Goal: Check status: Check status

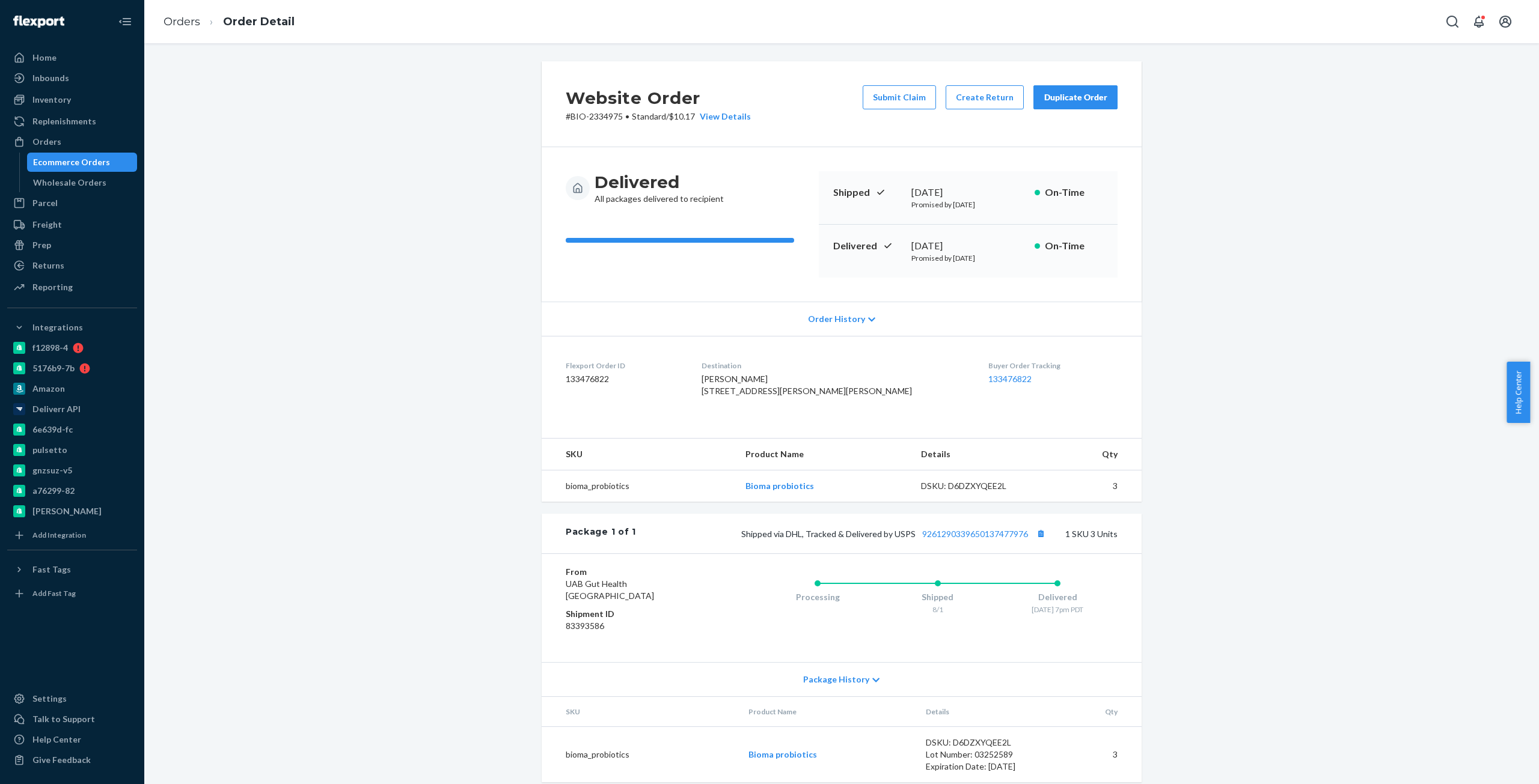
scroll to position [37, 0]
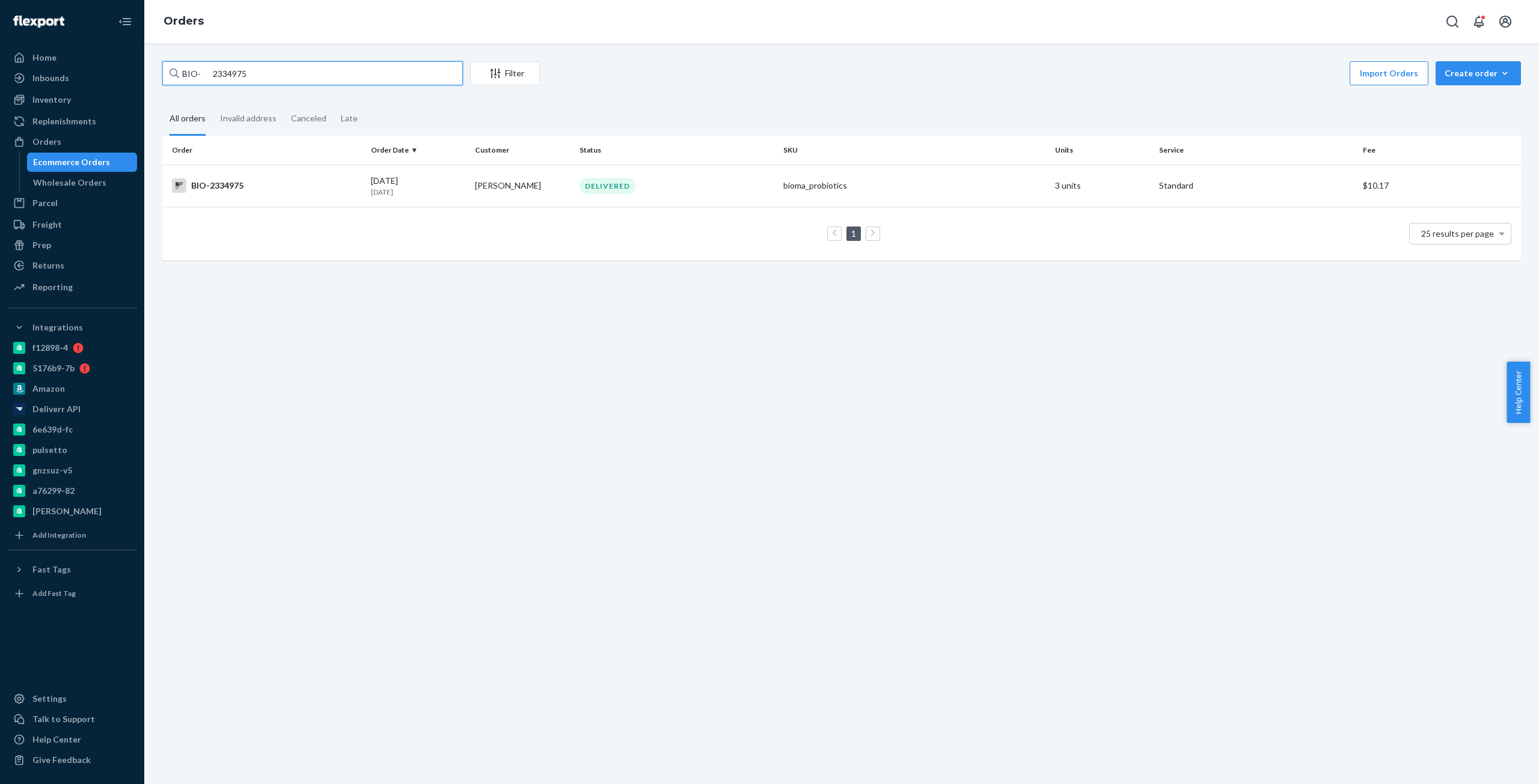
click at [224, 75] on input "BIO- 2334975" at bounding box center [312, 73] width 300 height 24
paste input "1673167"
type input "BIO- 1673167"
click at [265, 188] on div "BIO-1673167" at bounding box center [266, 185] width 189 height 14
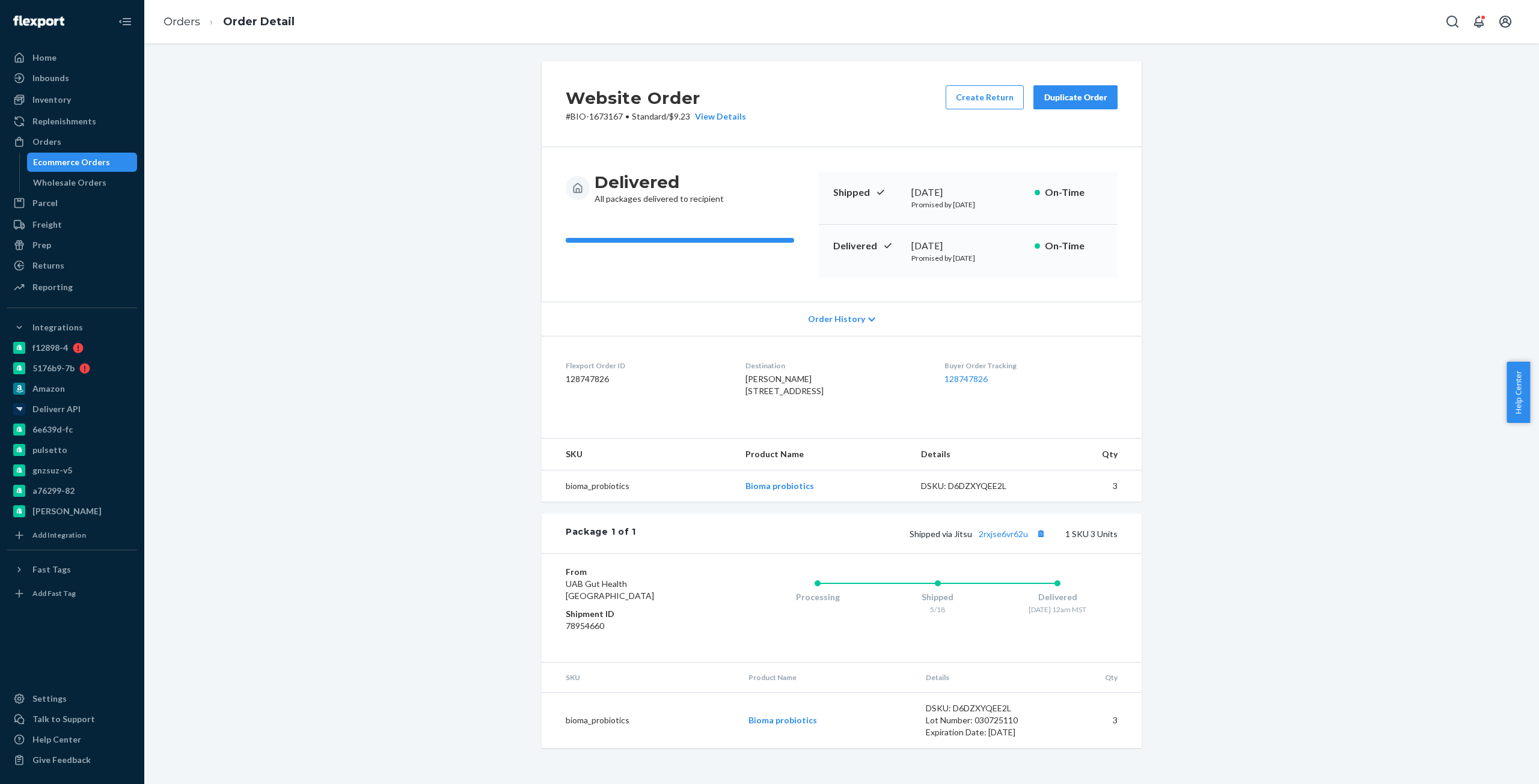
scroll to position [2, 0]
drag, startPoint x: 1030, startPoint y: 558, endPoint x: 995, endPoint y: 575, distance: 38.9
click at [1008, 582] on div "Package 1 of 1 Shipped via Jitsu 2rxjse6vr62u 1 SKU 3 Units From UAB Gut Health…" at bounding box center [841, 631] width 600 height 234
drag, startPoint x: 969, startPoint y: 556, endPoint x: 1019, endPoint y: 553, distance: 50.1
click at [1019, 539] on span "Shipped via Jitsu 2rxjse6vr62u" at bounding box center [979, 533] width 139 height 10
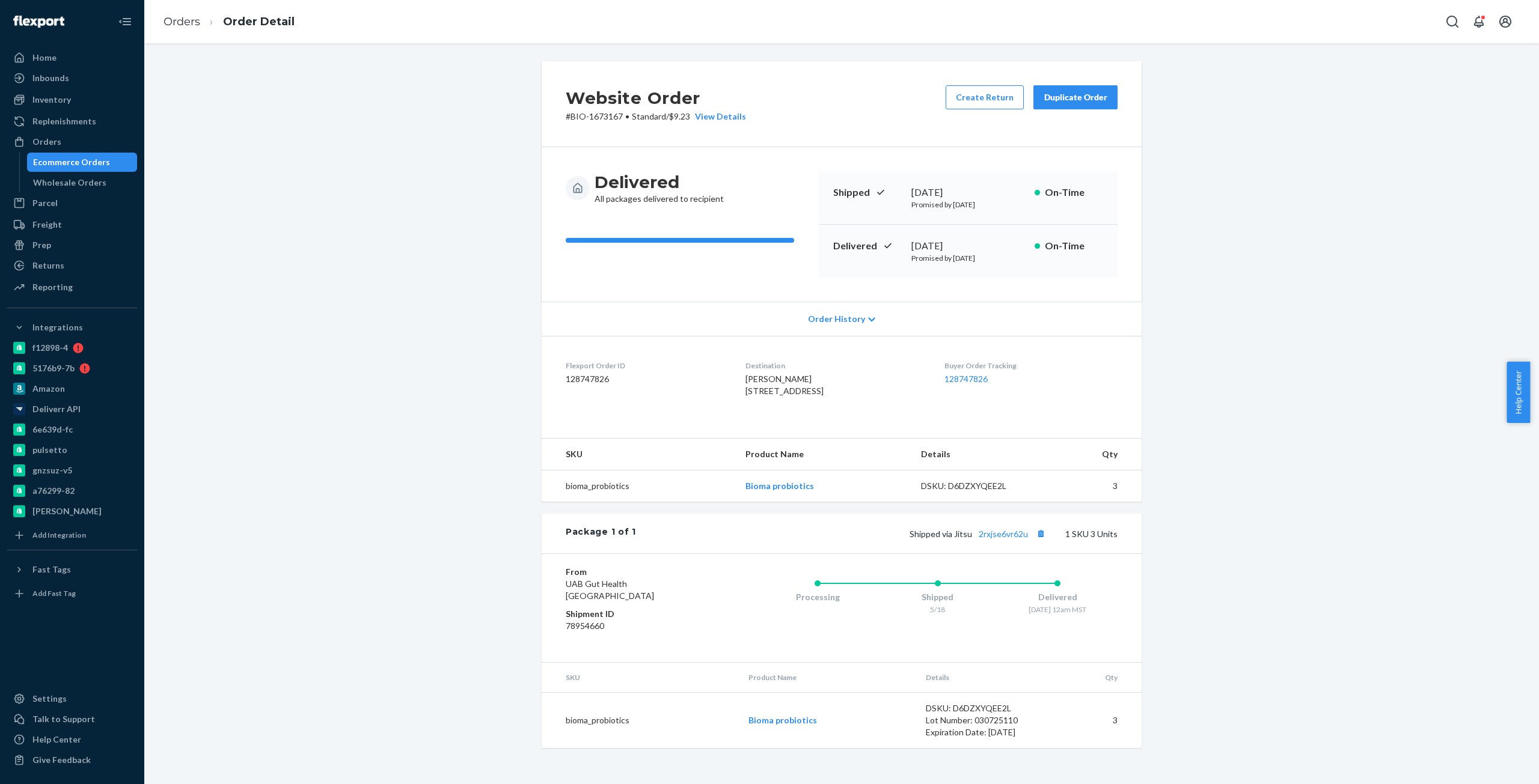
click at [1020, 579] on div "From UAB Gut Health [GEOGRAPHIC_DATA] Shipment ID 78954660 Processing Shipped 5…" at bounding box center [841, 608] width 600 height 109
copy link "2rxjse6vr62u"
click at [931, 244] on div "[DATE]" at bounding box center [968, 246] width 114 height 14
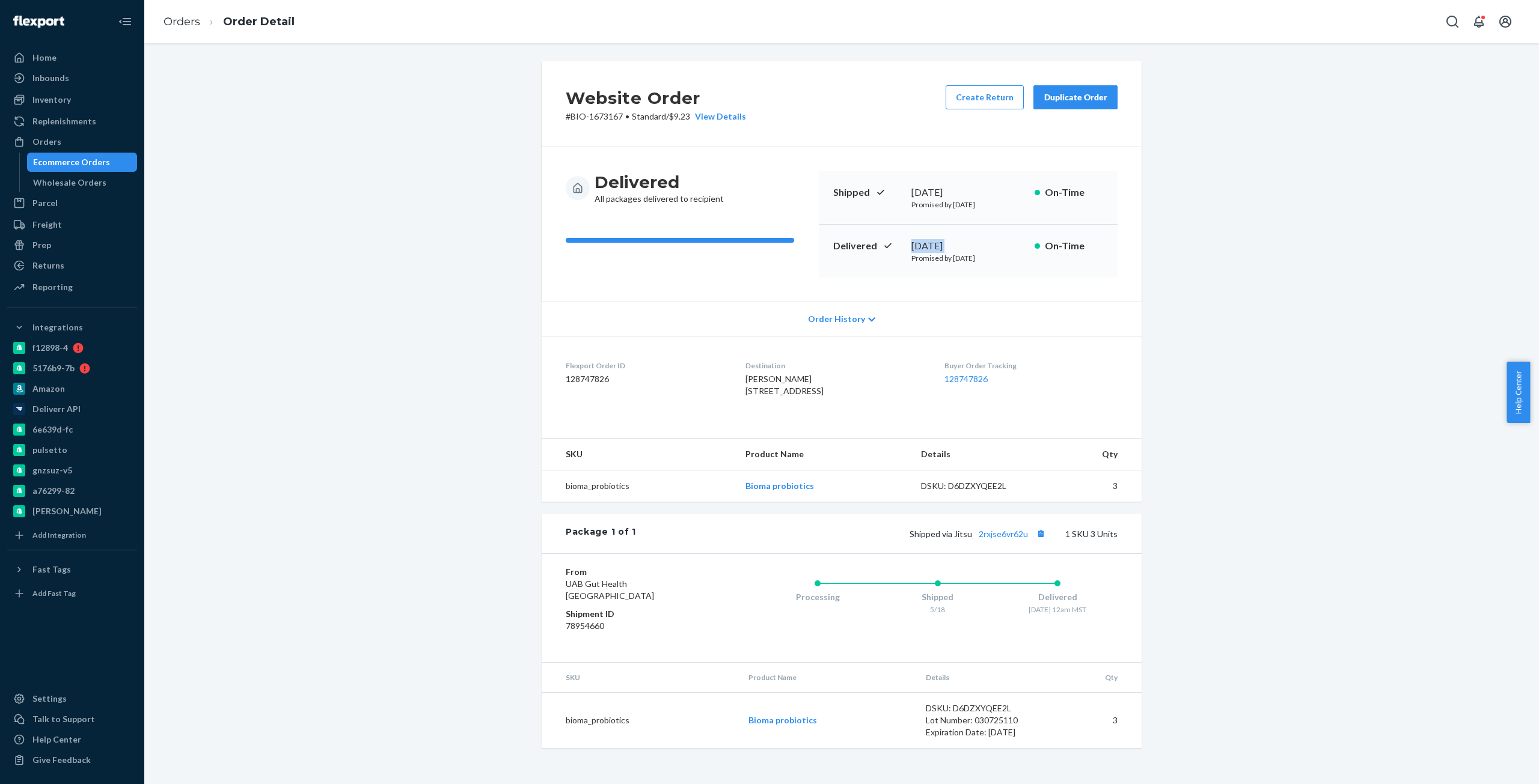
copy div "[DATE]"
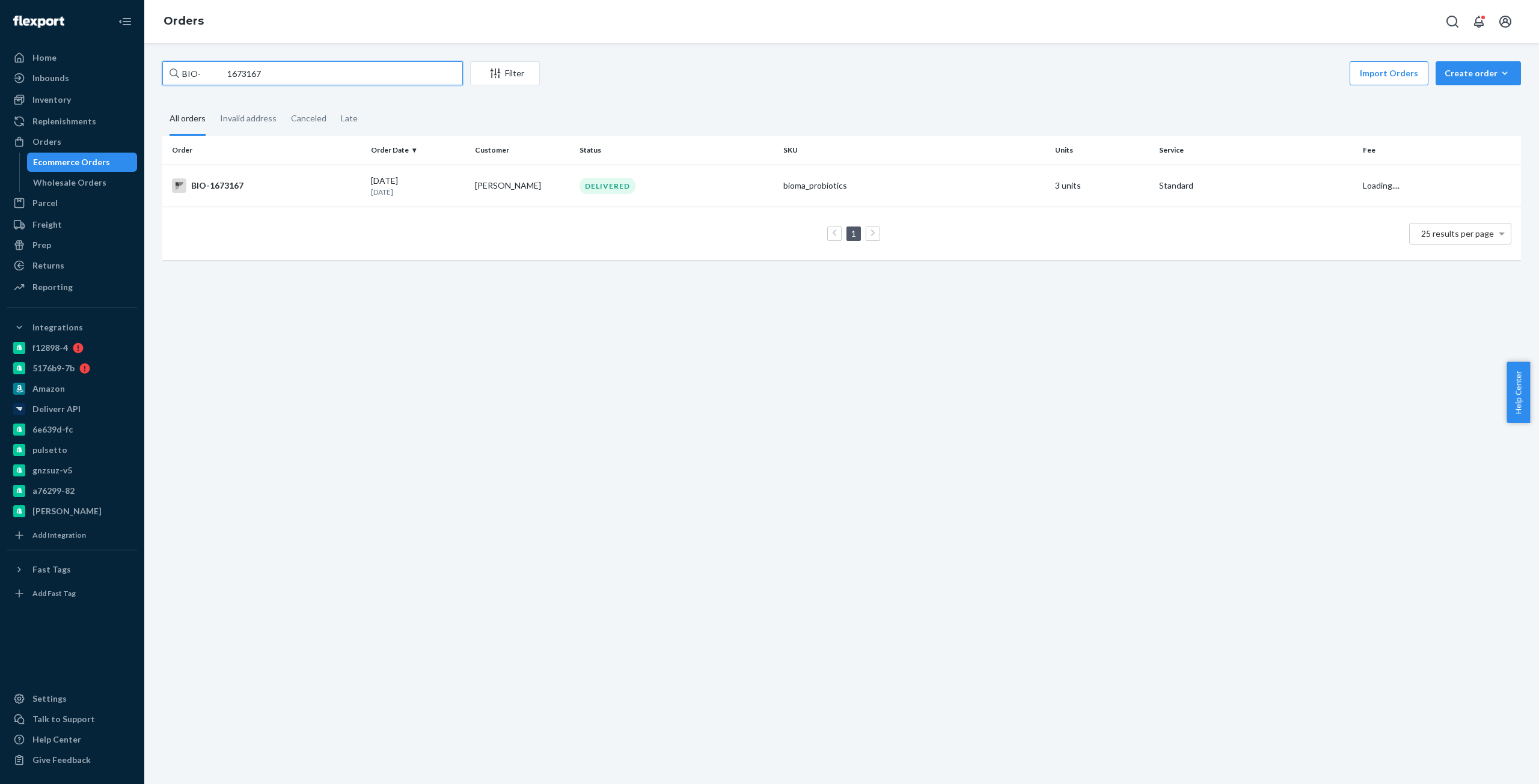
click at [239, 74] on input "BIO- 1673167" at bounding box center [312, 73] width 300 height 24
paste input "2495865"
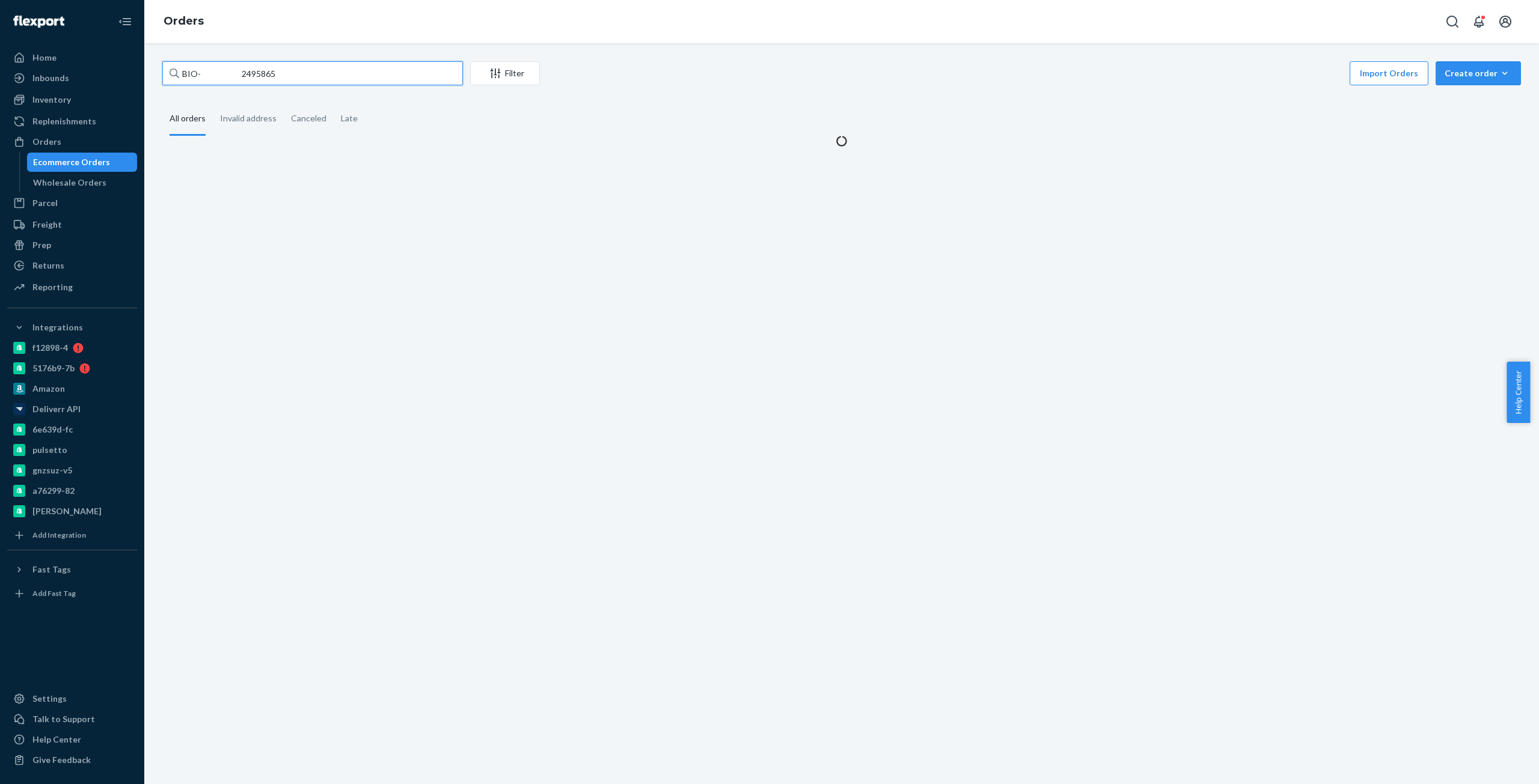
type input "BIO- 2495865"
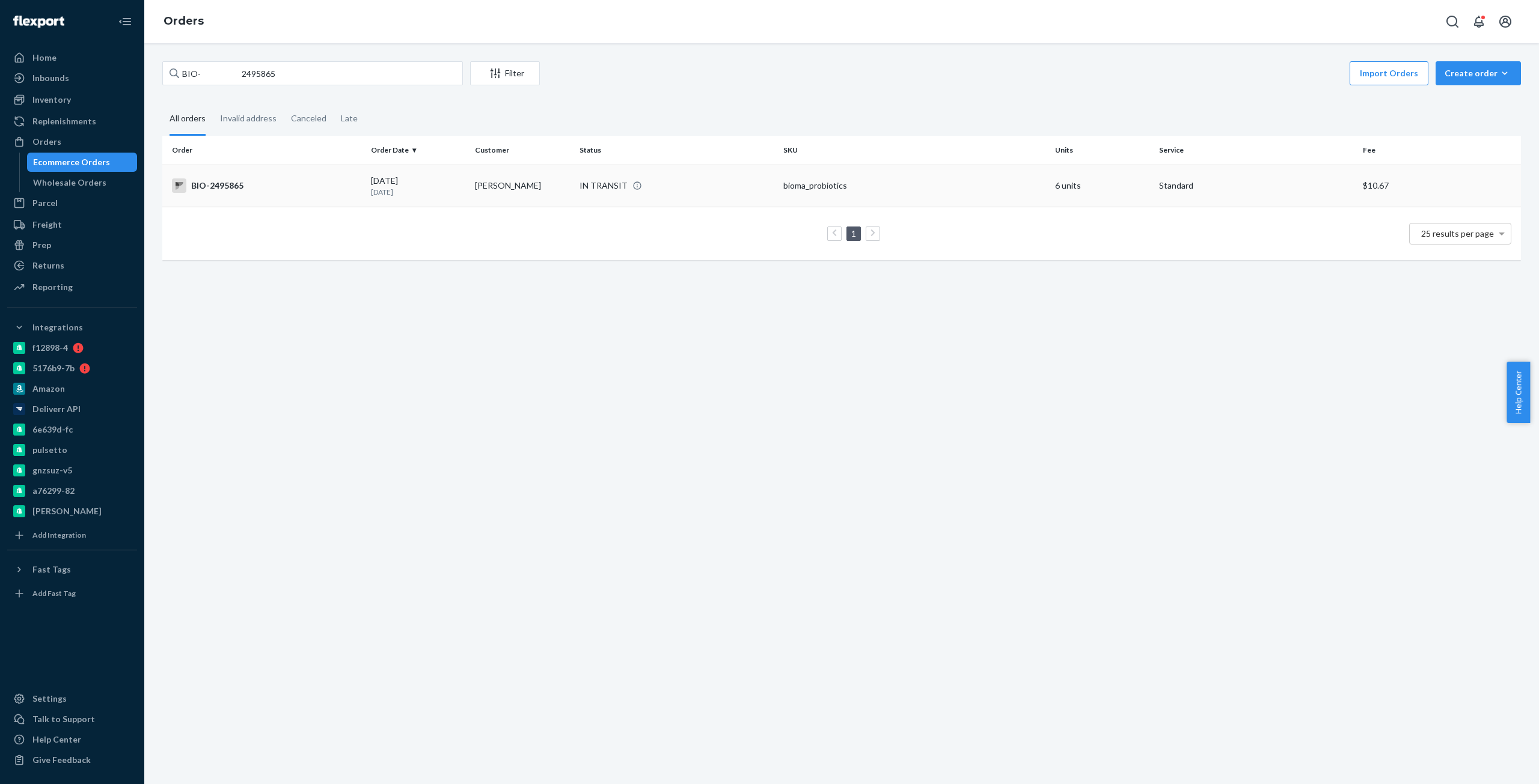
click at [234, 182] on div "BIO-2495865" at bounding box center [266, 185] width 189 height 14
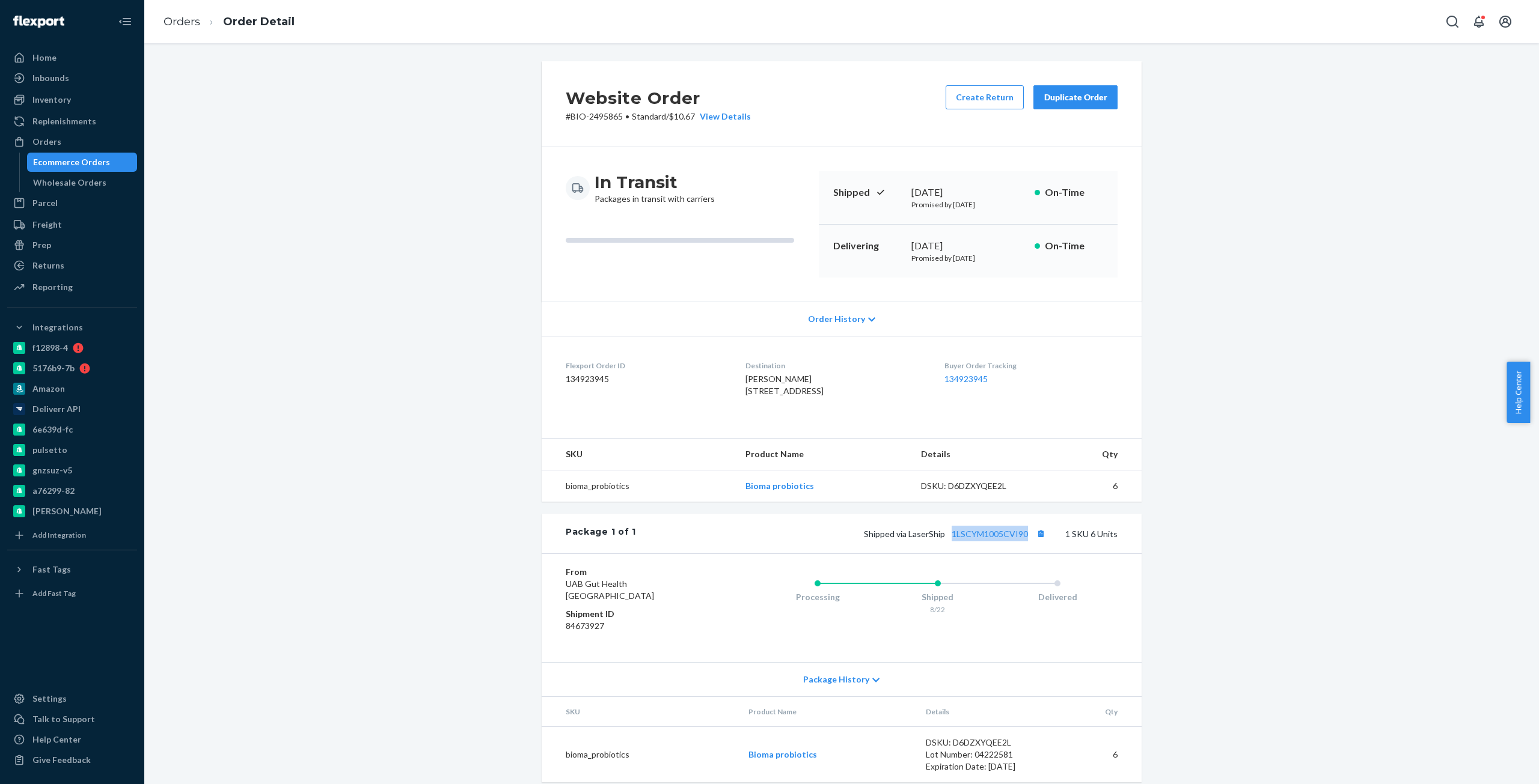
copy link "1LSCYM1005CVI90"
drag, startPoint x: 1028, startPoint y: 557, endPoint x: 947, endPoint y: 557, distance: 81.0
click at [947, 539] on span "Shipped via LaserShip 1LSCYM1005CVI90" at bounding box center [955, 533] width 184 height 10
